Goal: Task Accomplishment & Management: Complete application form

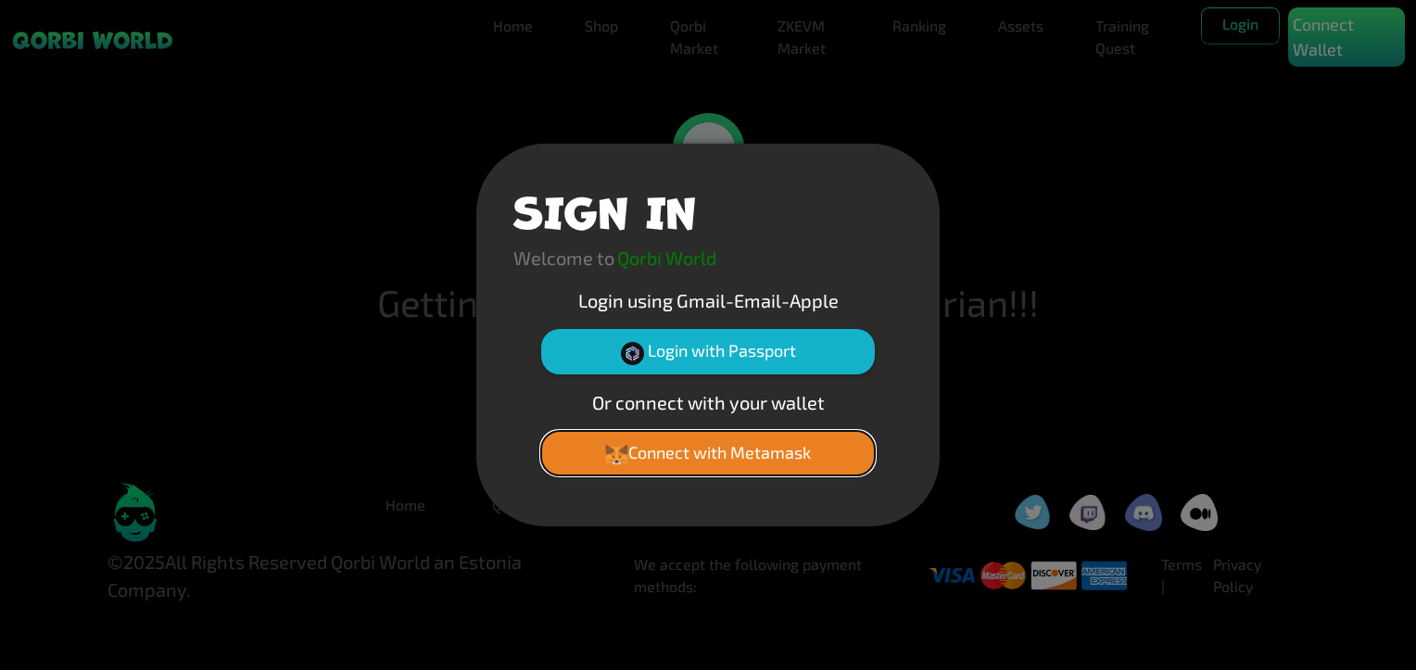
click at [723, 462] on button "Connect with Metamask" at bounding box center [708, 453] width 334 height 44
click at [773, 453] on button "Connect with Metamask" at bounding box center [708, 453] width 334 height 44
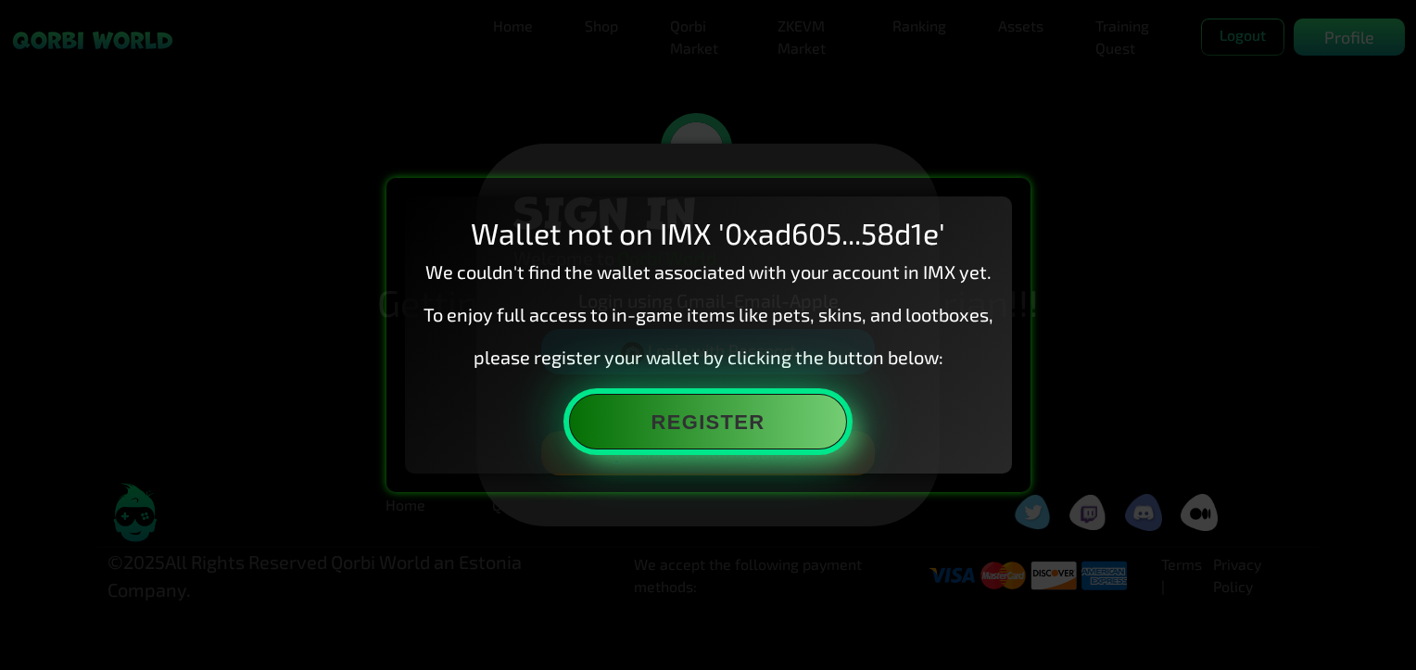
click at [694, 420] on button "Register" at bounding box center [708, 422] width 278 height 56
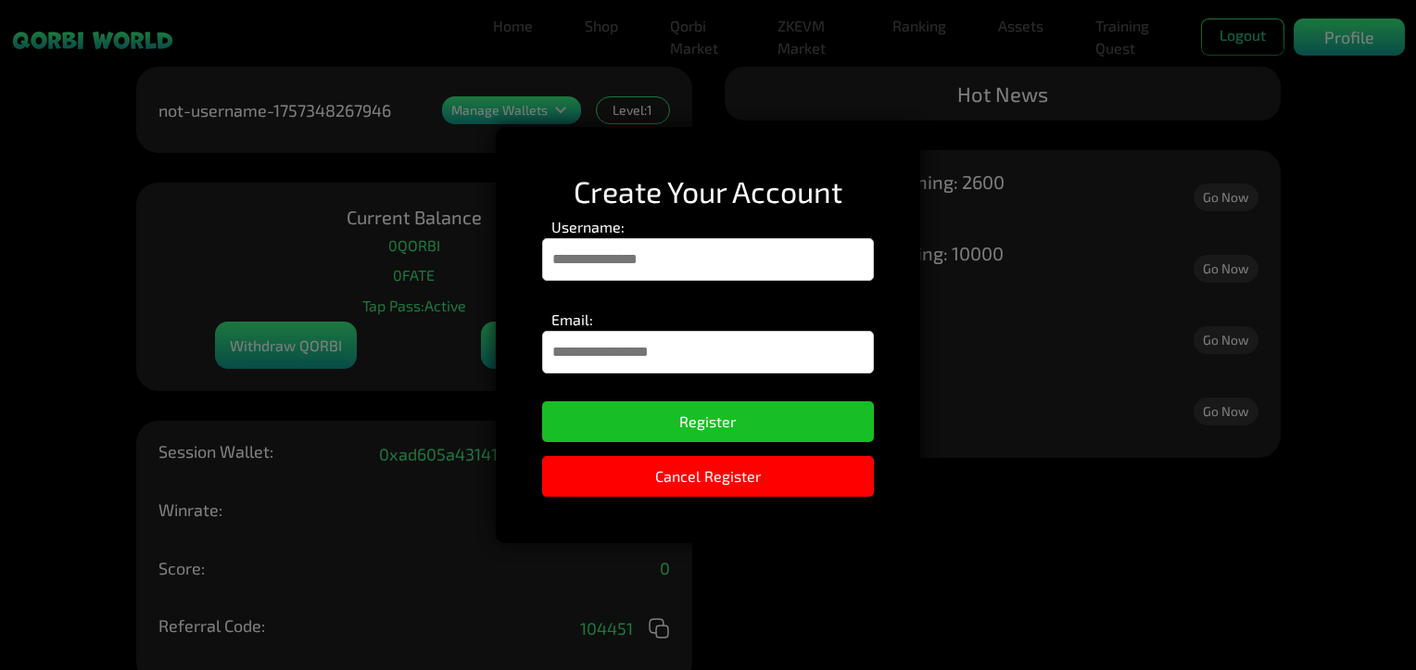
click at [660, 358] on input "Email:" at bounding box center [708, 352] width 332 height 43
type input "**********"
click at [674, 257] on input "Username:" at bounding box center [708, 259] width 332 height 43
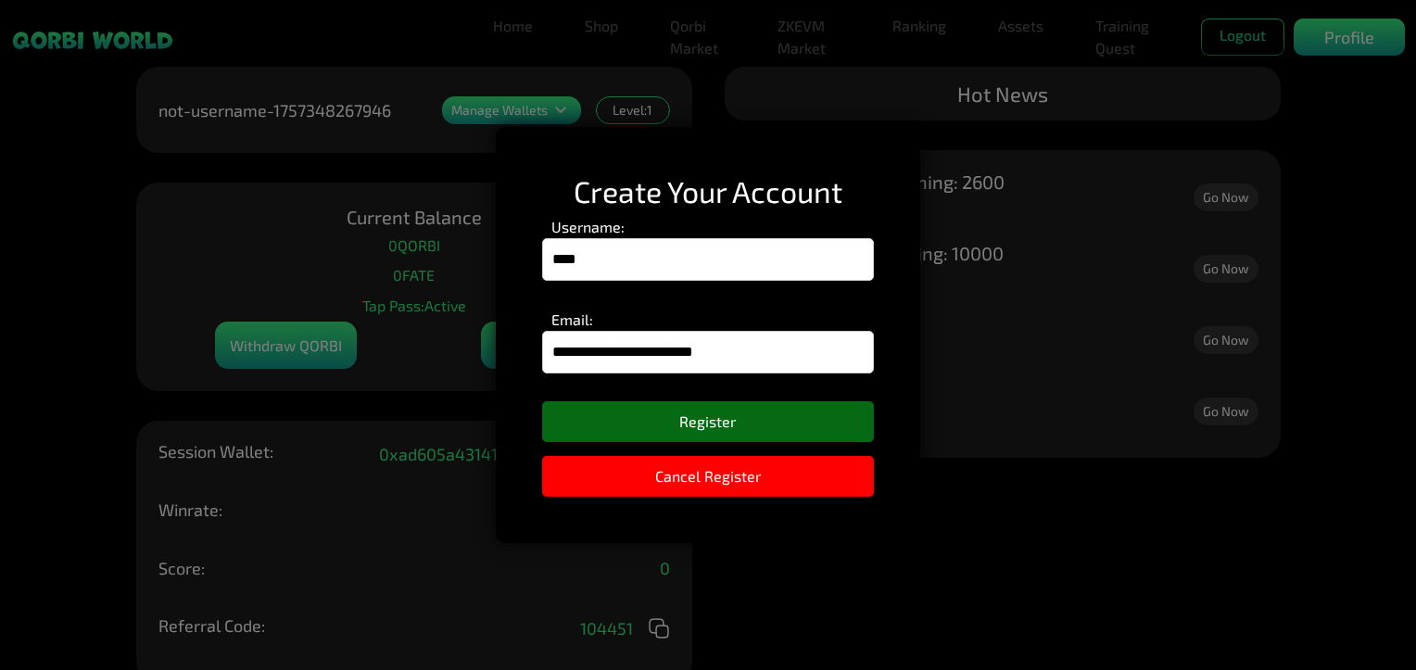
type input "****"
click at [741, 417] on button "Register" at bounding box center [708, 421] width 332 height 41
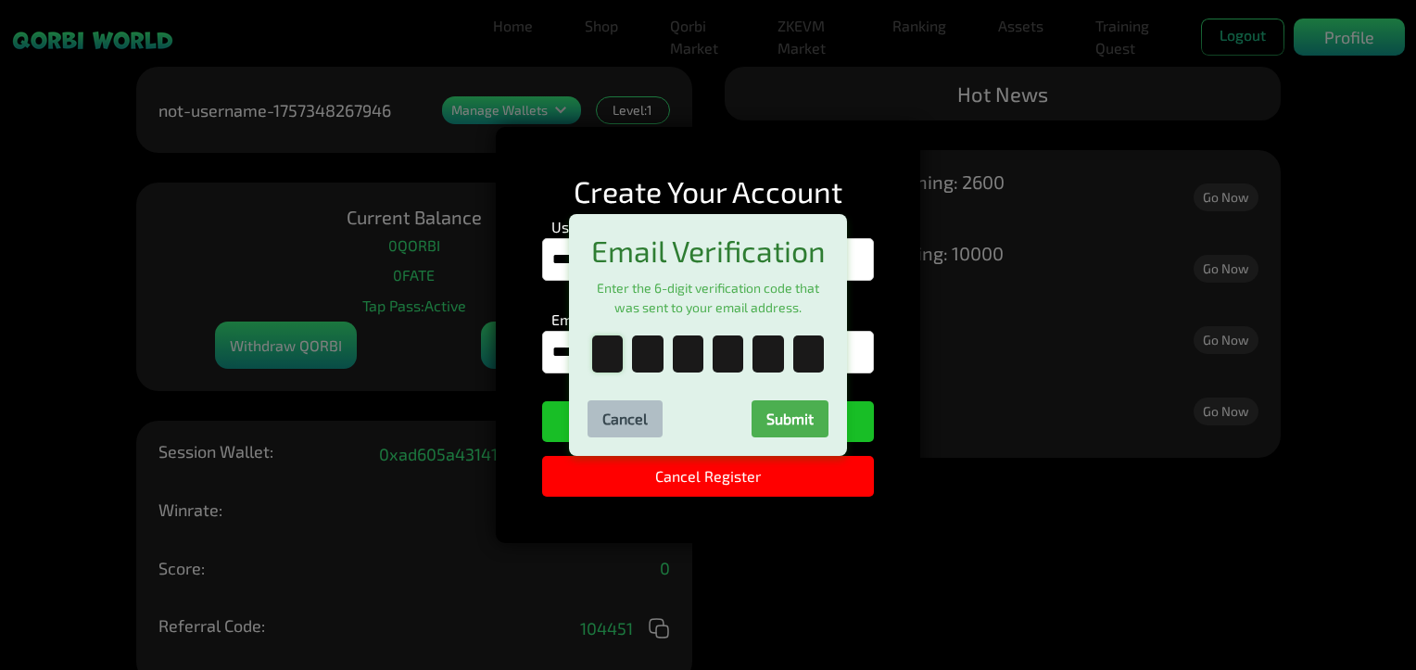
click at [600, 358] on input "text" at bounding box center [607, 353] width 31 height 37
paste input "*"
type input "*"
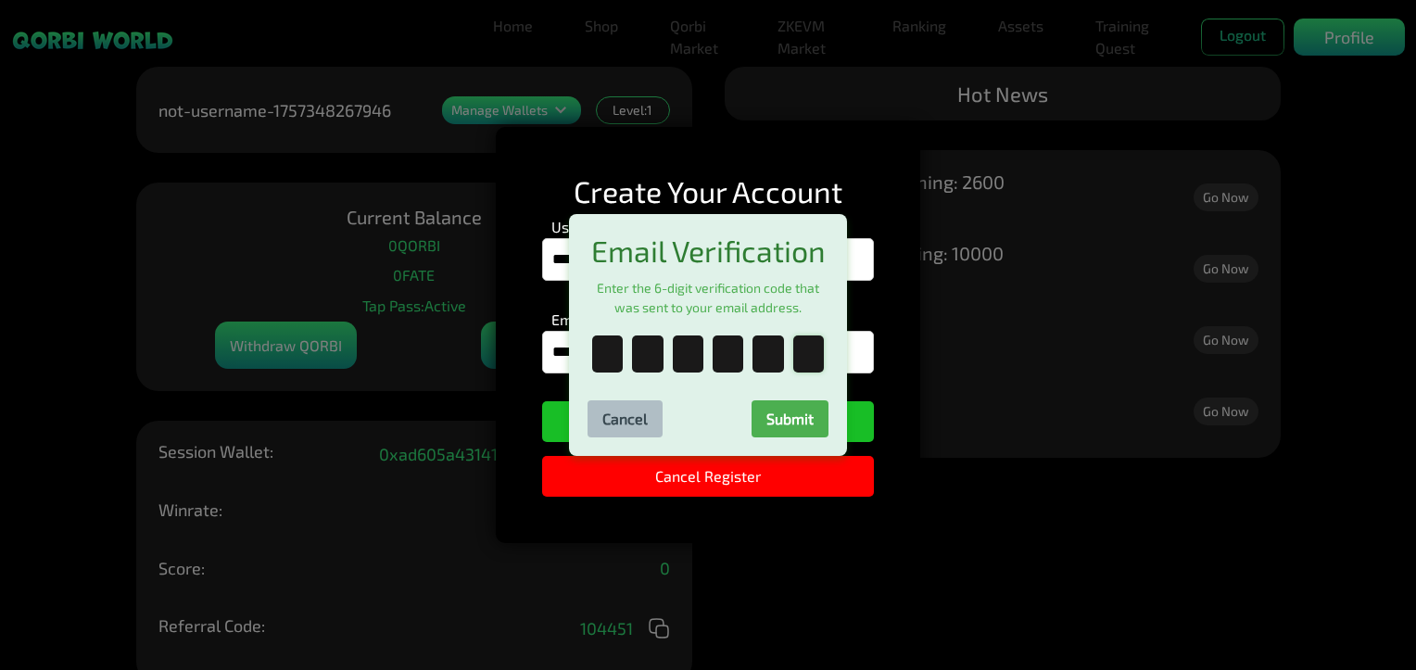
type input "*"
click at [808, 423] on button "Submit" at bounding box center [790, 418] width 77 height 37
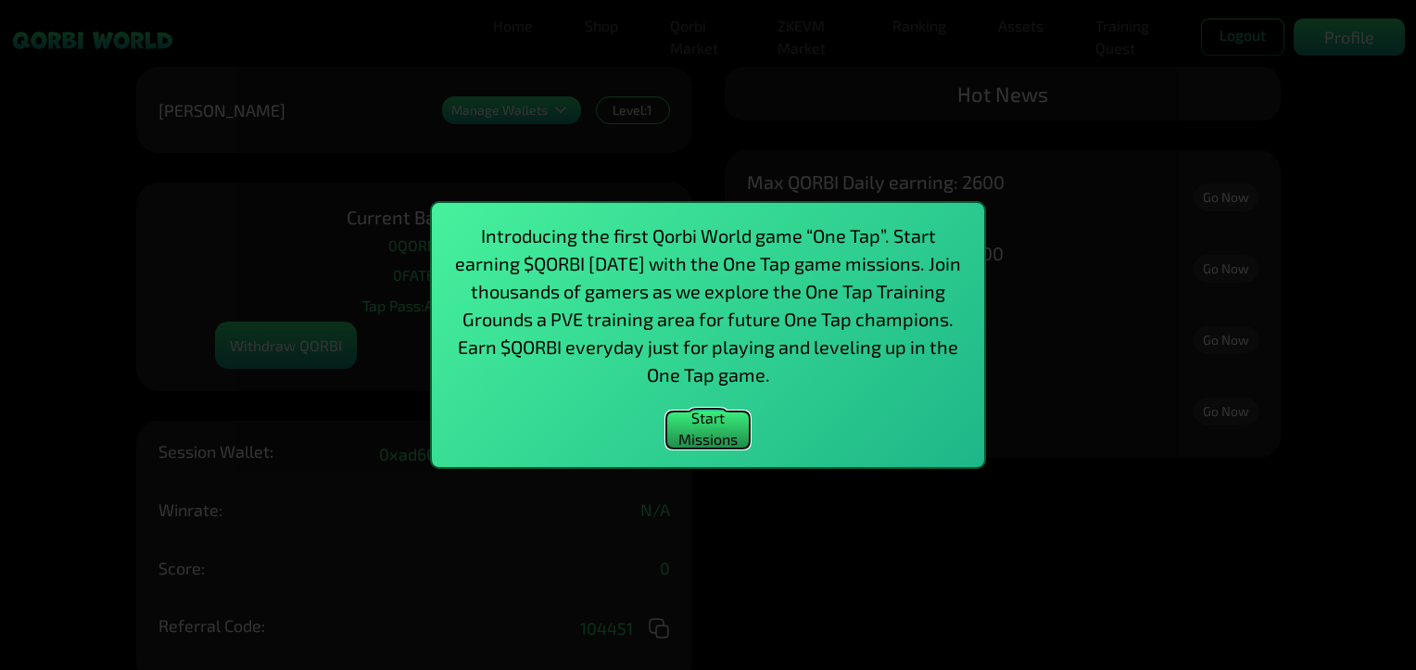
click at [708, 429] on button "Start Missions" at bounding box center [707, 429] width 83 height 37
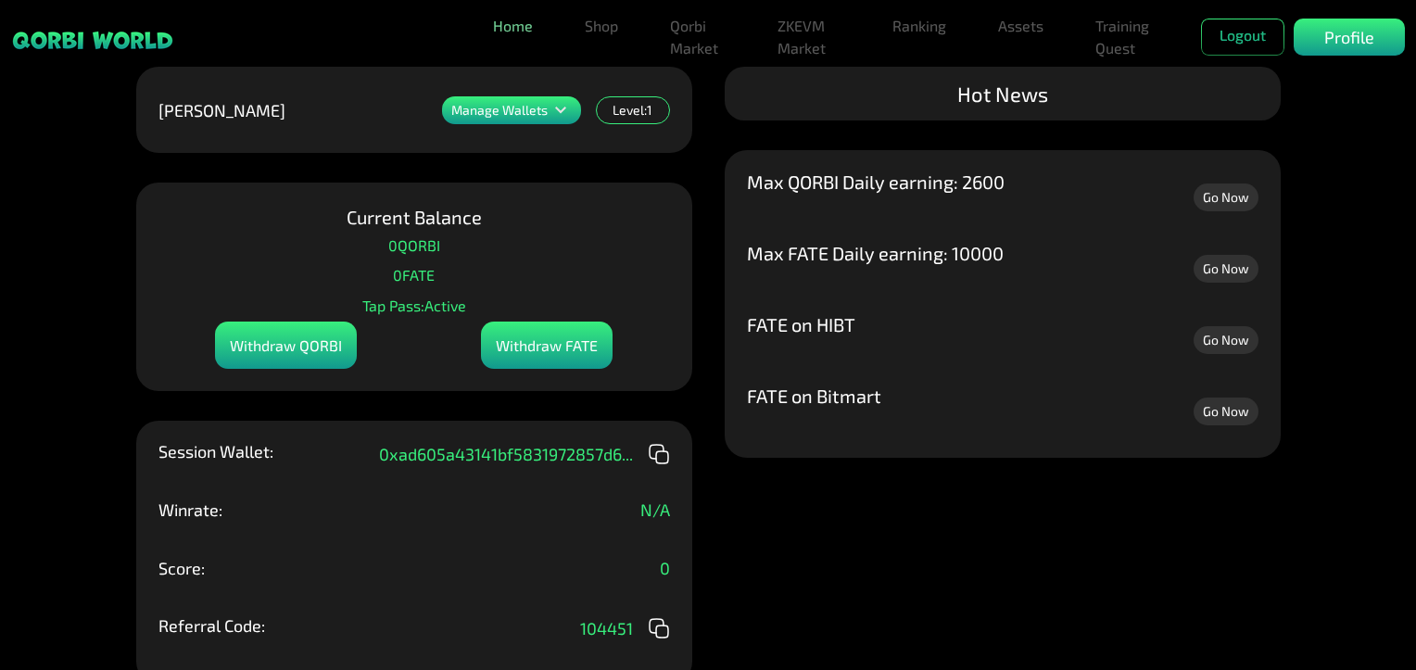
click at [537, 29] on link "Home" at bounding box center [513, 25] width 55 height 37
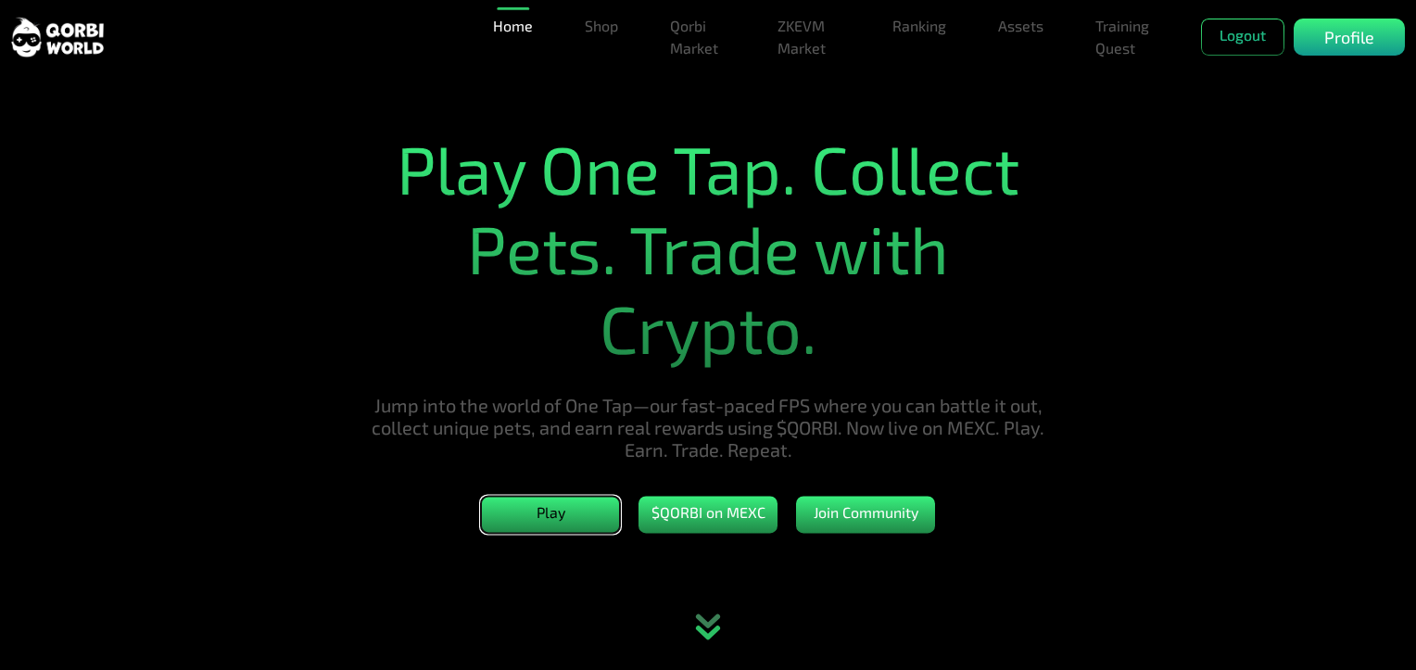
click at [575, 523] on button "Play" at bounding box center [550, 514] width 139 height 37
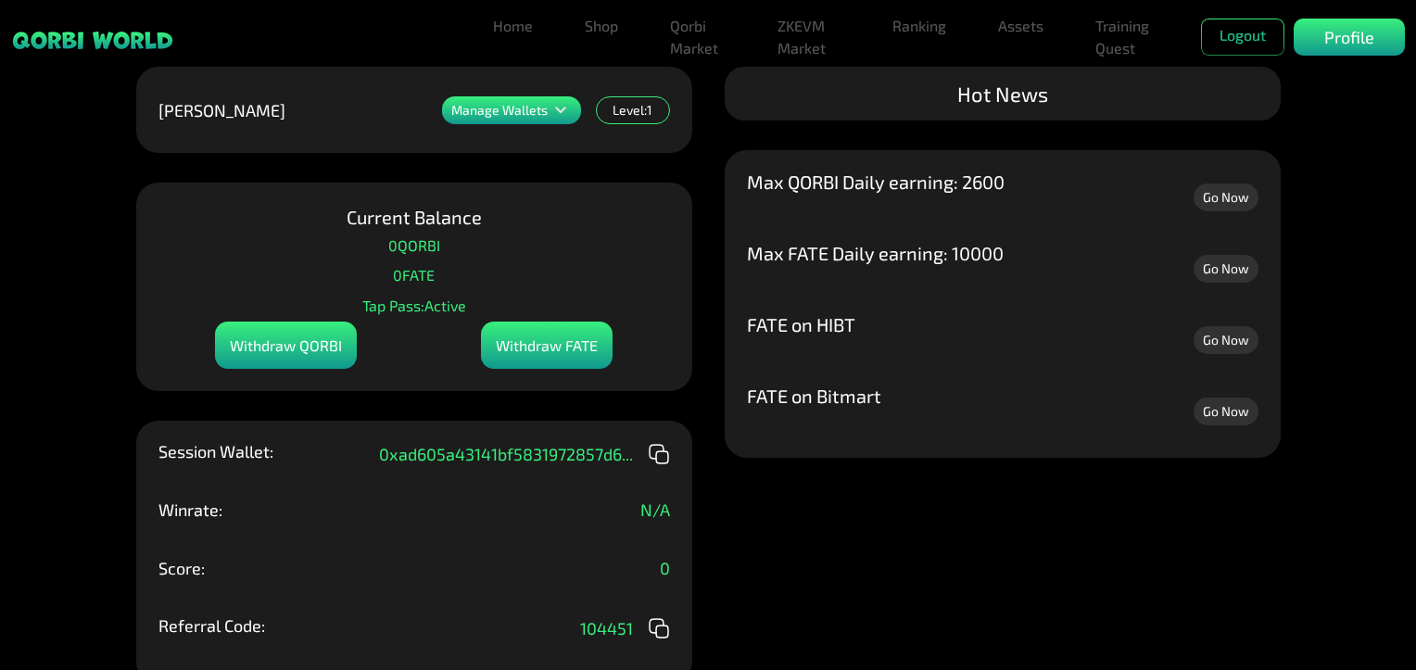
click at [1071, 163] on div "FATE on Bitmart Go Now FATE on HIBT Go Now Max FATE Daily earning: 10000 Go Now…" at bounding box center [1003, 304] width 556 height 308
click at [1114, 33] on link "Training Quest" at bounding box center [1126, 36] width 76 height 59
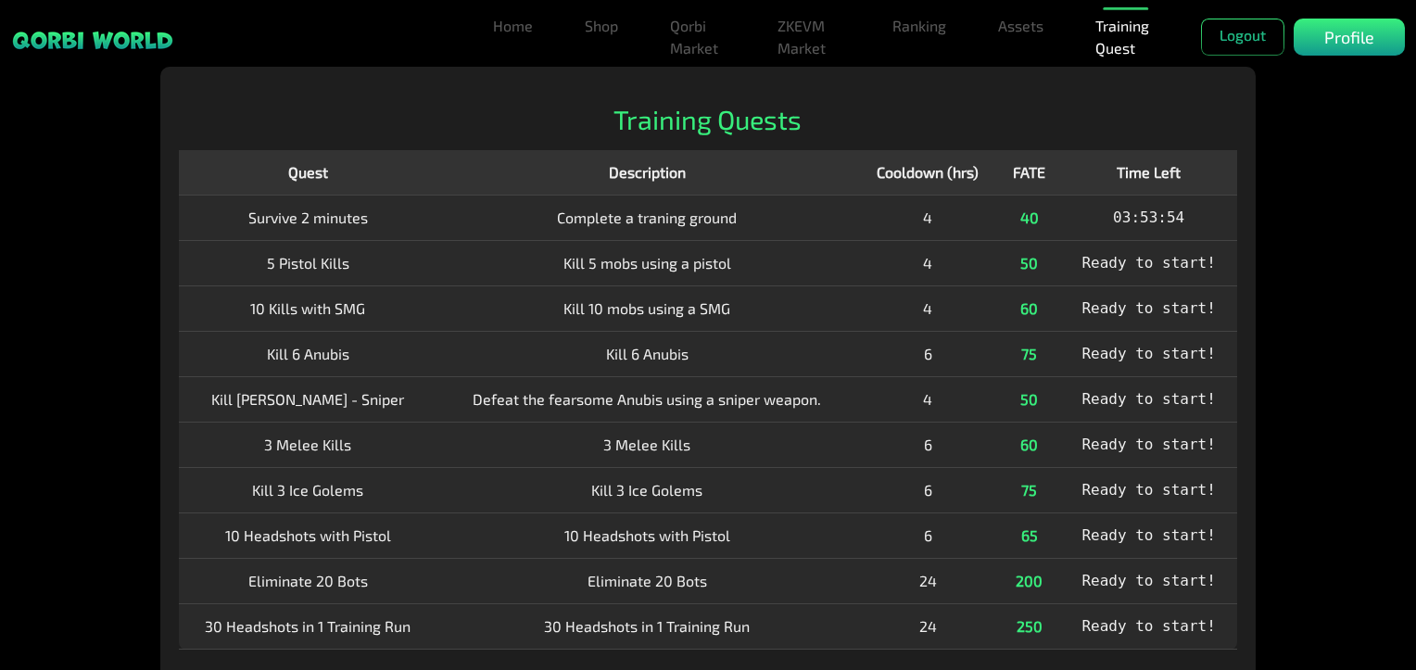
scroll to position [23, 0]
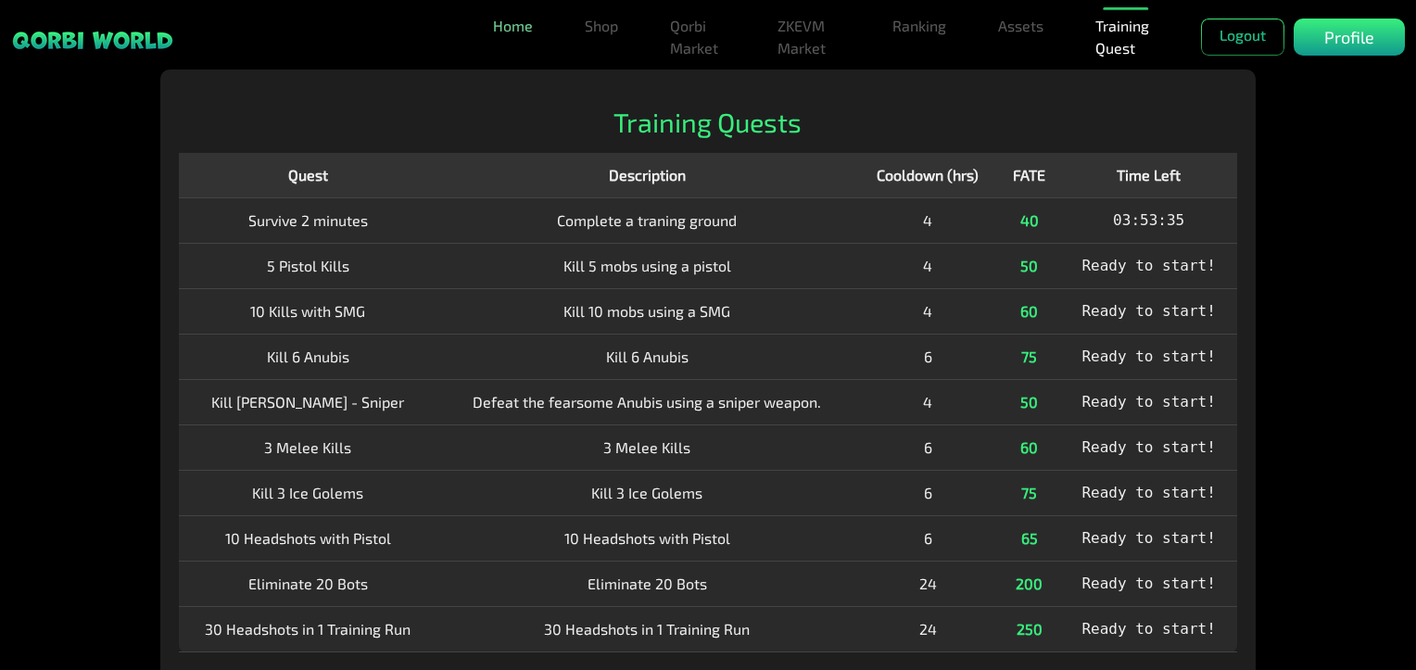
click at [512, 32] on link "Home" at bounding box center [513, 25] width 55 height 37
